Goal: Find specific page/section: Find specific page/section

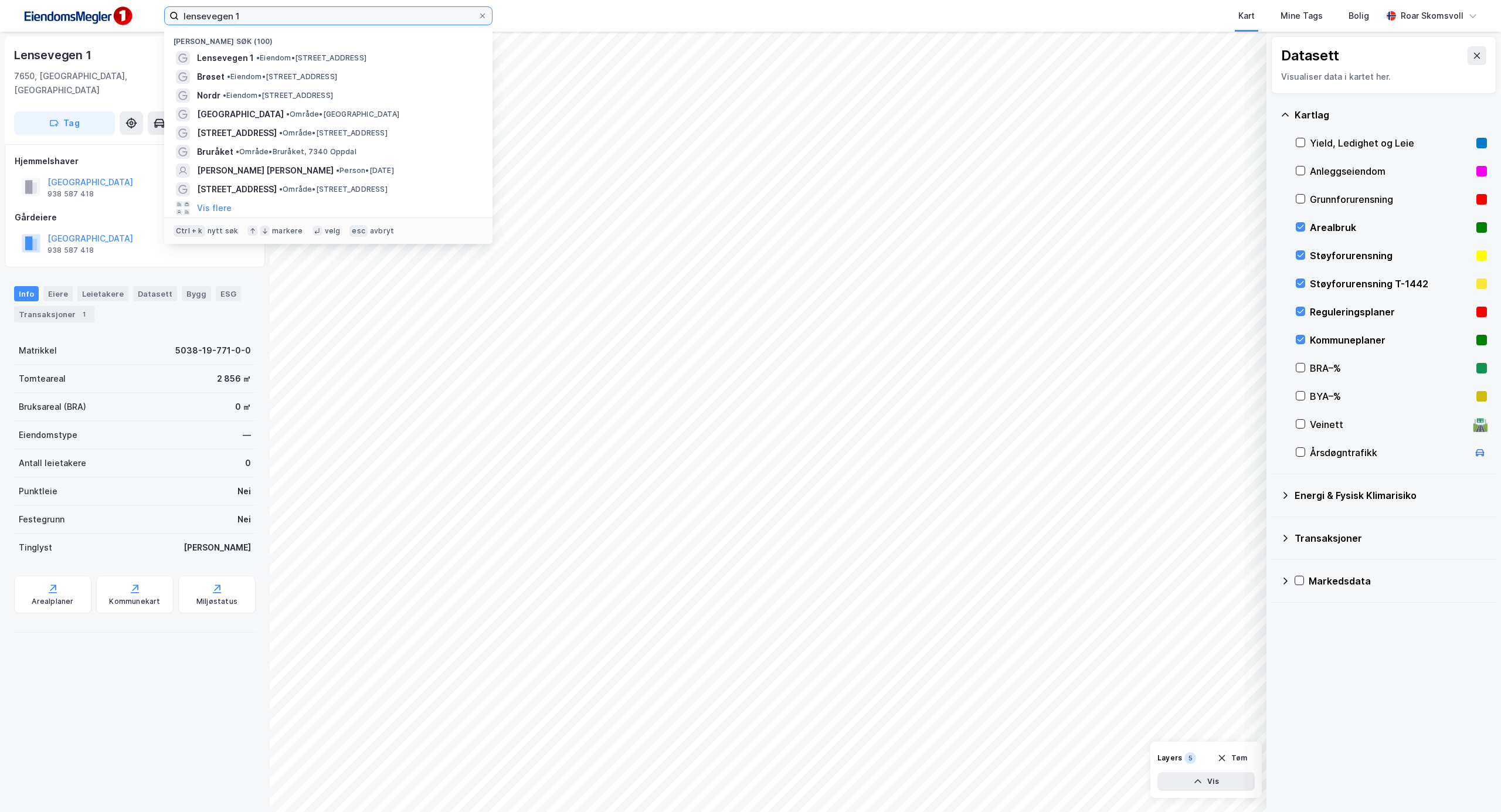
drag, startPoint x: 227, startPoint y: 12, endPoint x: 129, endPoint y: -11, distance: 100.7
click at [129, 0] on html "lensevegen 1 Nylige søk (100) Lensevegen 1 • Eiendom • [STREET_ADDRESS][PERSON_…" at bounding box center [750, 406] width 1501 height 812
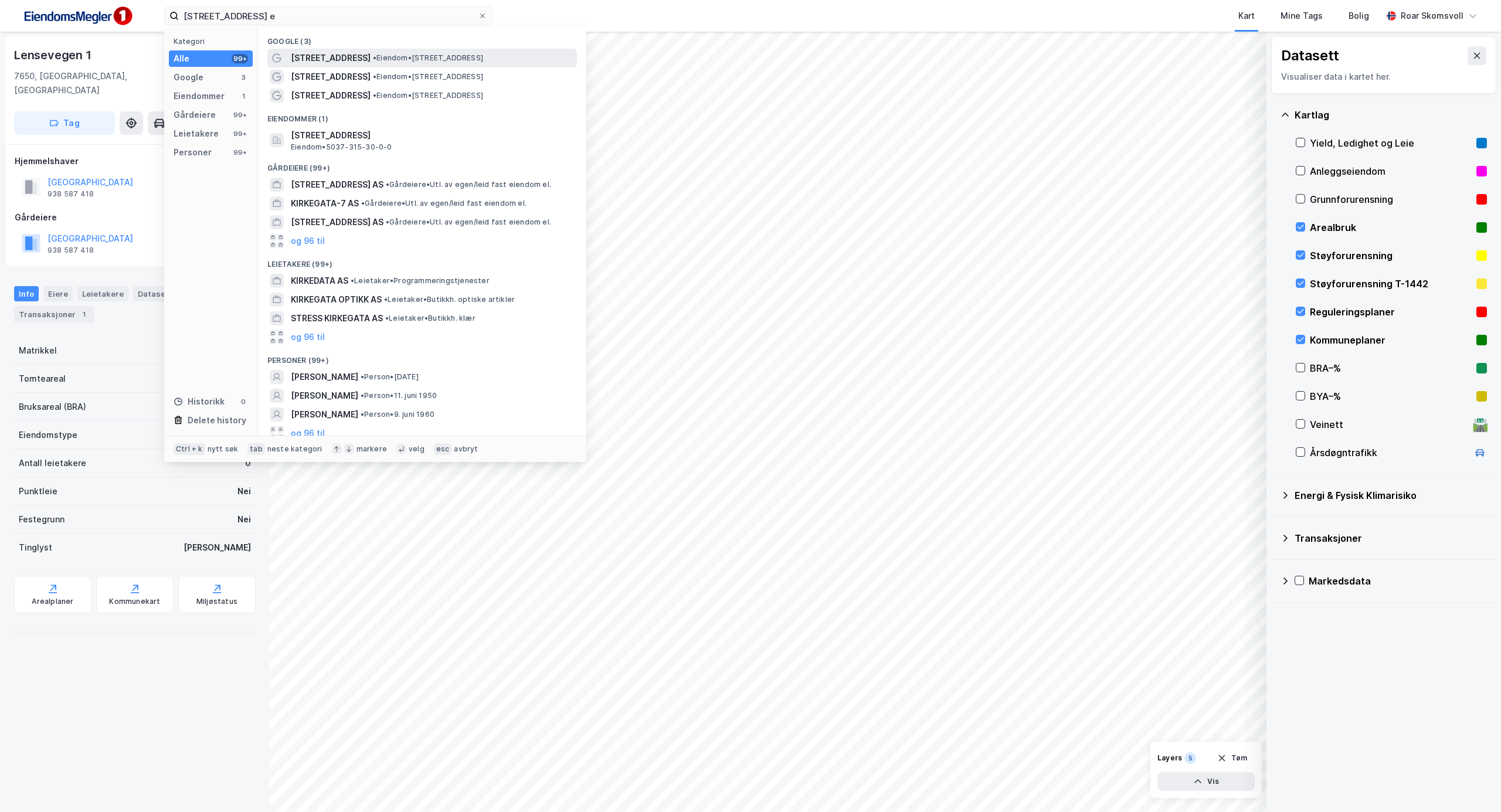
click at [412, 61] on span "• Eiendom • [STREET_ADDRESS]" at bounding box center [427, 58] width 110 height 9
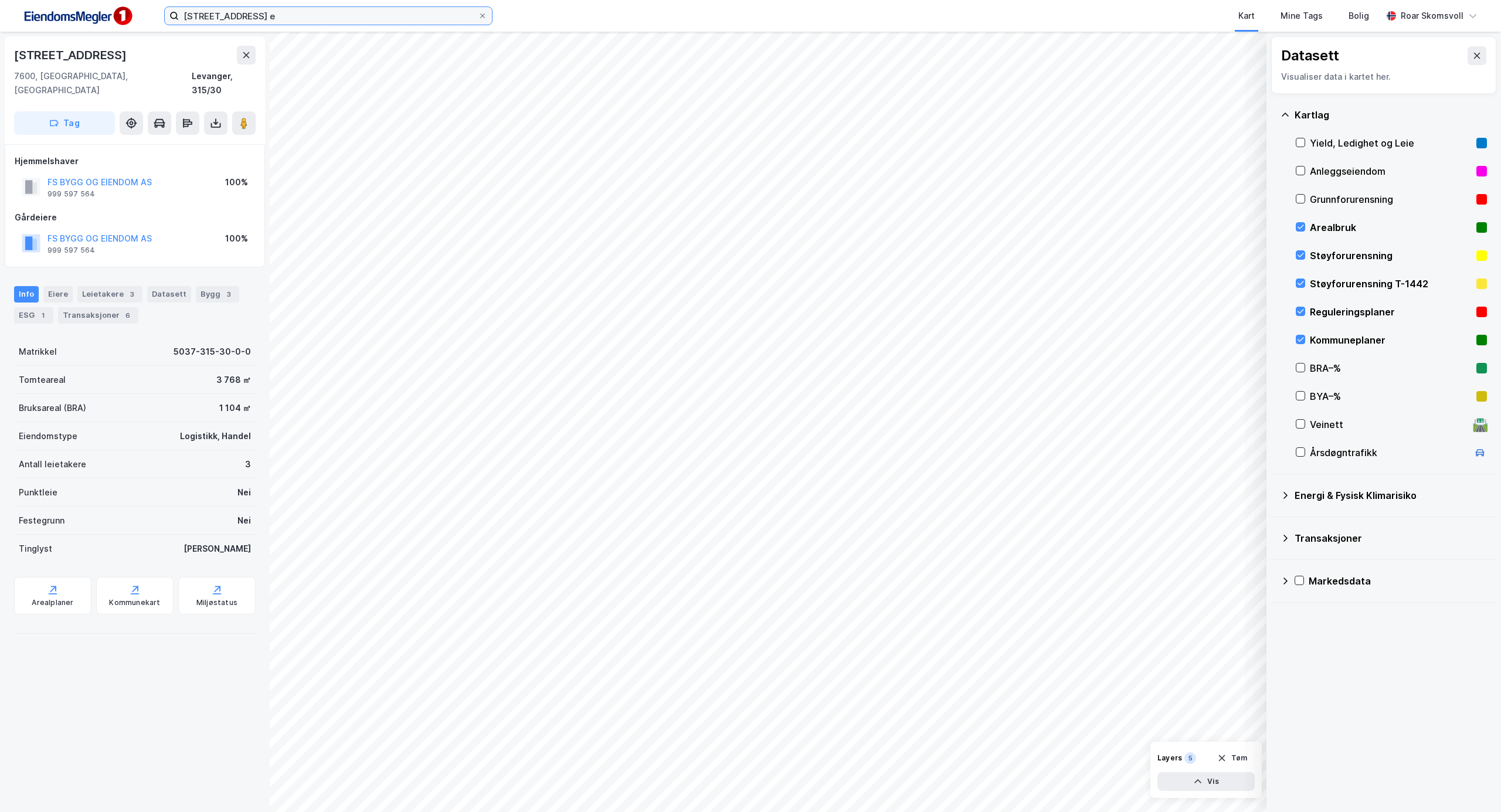
click at [251, 17] on input "[STREET_ADDRESS] e" at bounding box center [328, 15] width 299 height 18
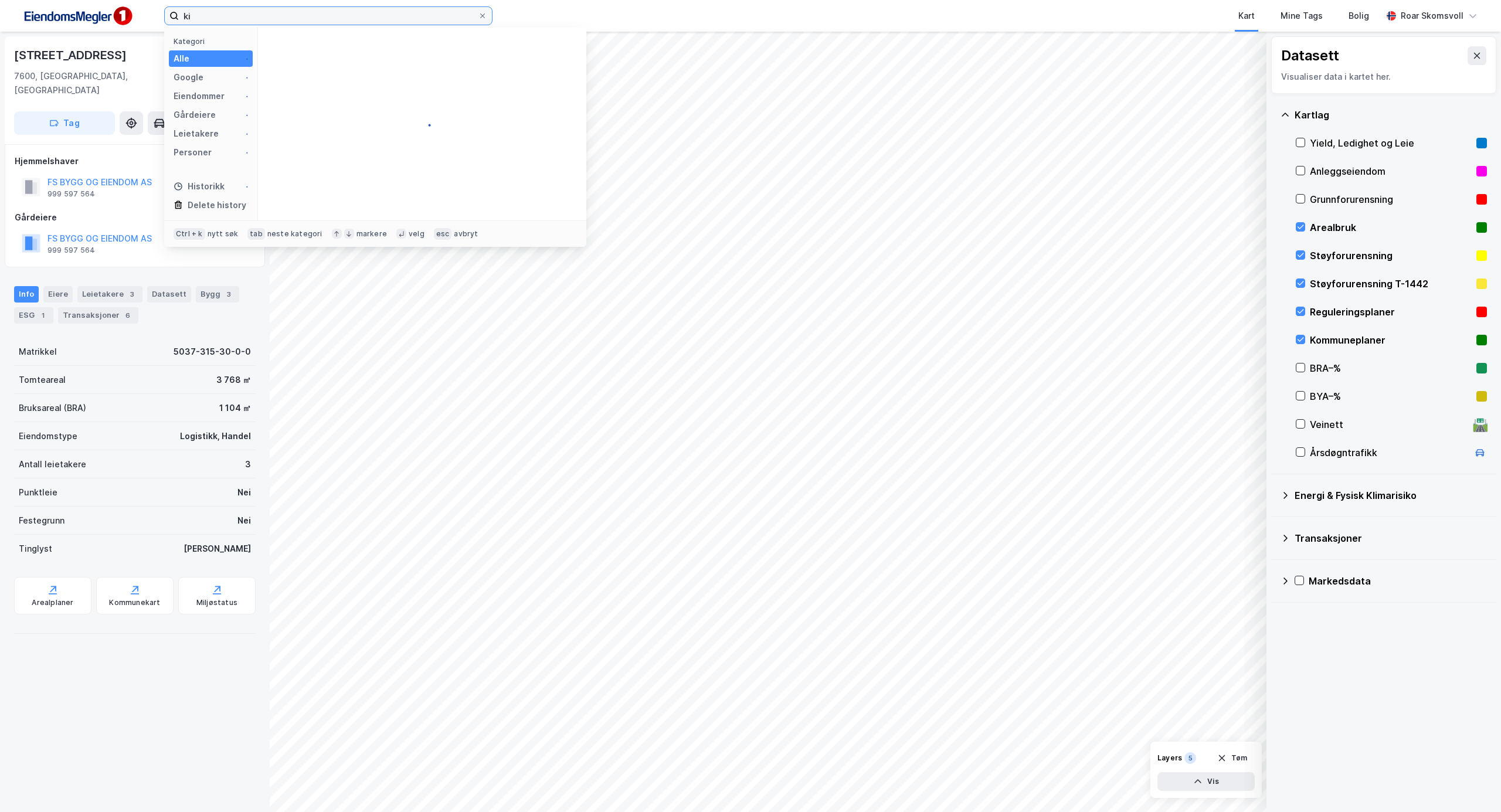
type input "k"
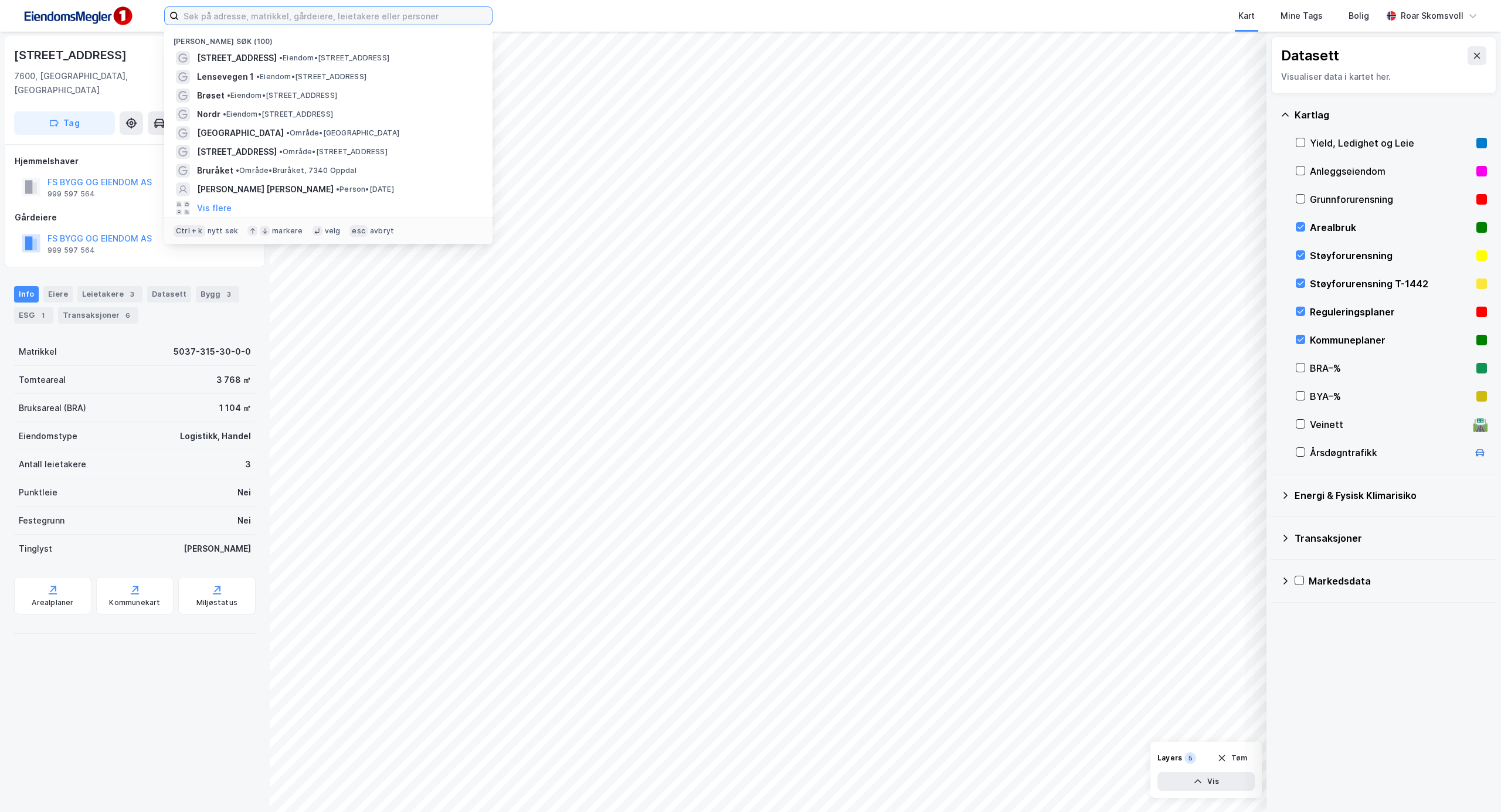
click at [278, 17] on input at bounding box center [335, 15] width 313 height 18
